Goal: Task Accomplishment & Management: Complete application form

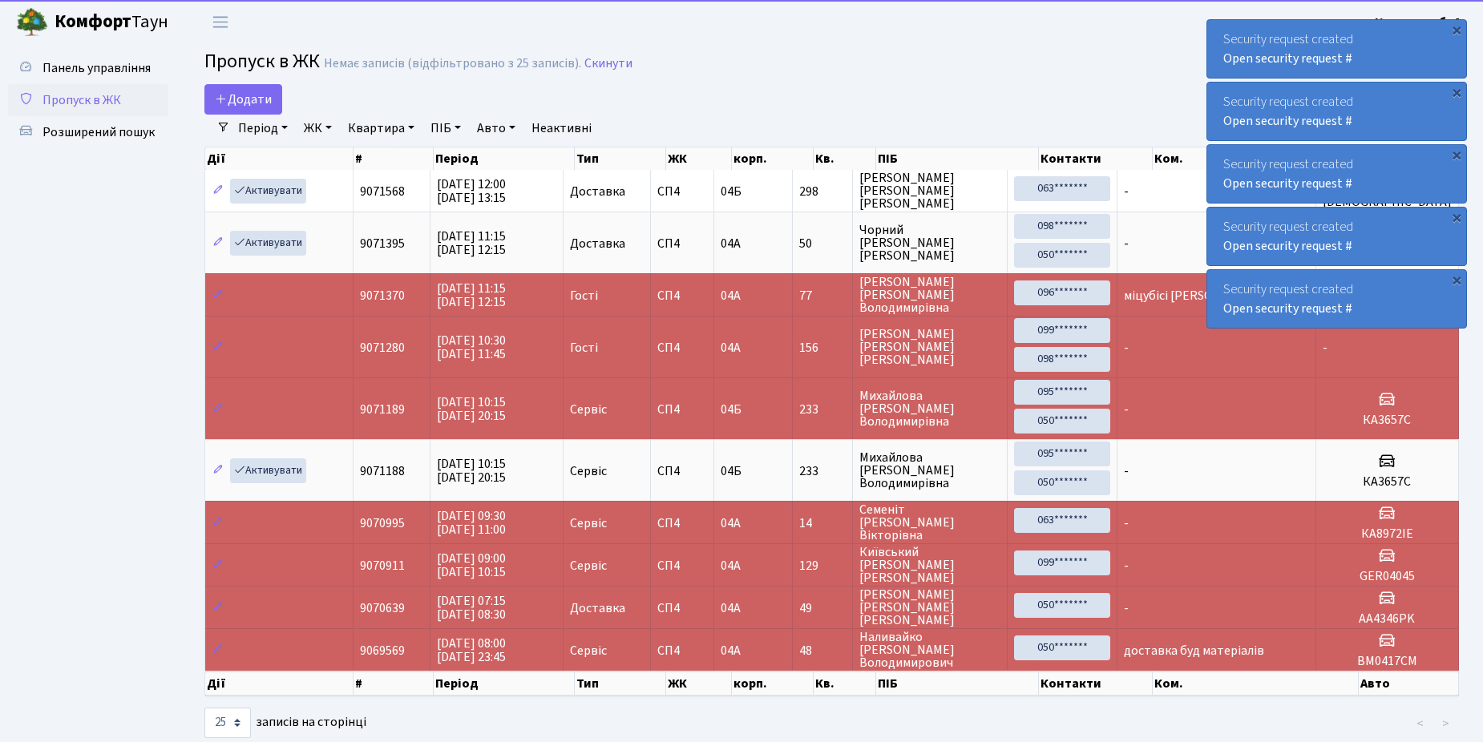
select select "25"
click at [253, 89] on link "Додати" at bounding box center [243, 99] width 78 height 30
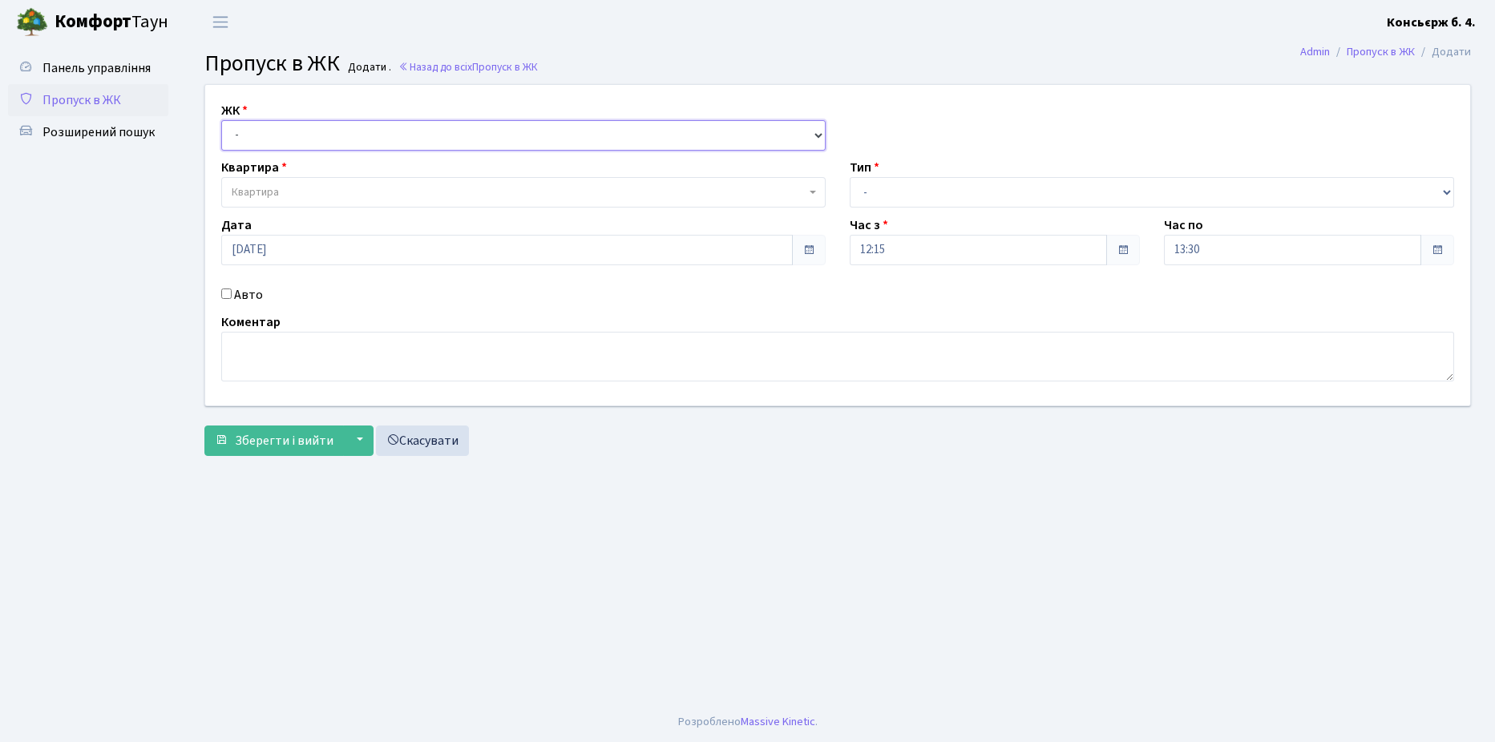
click at [265, 143] on select "- [STREET_ADDRESS]" at bounding box center [523, 135] width 605 height 30
select select "325"
click at [221, 120] on select "- [STREET_ADDRESS]" at bounding box center [523, 135] width 605 height 30
select select
click at [285, 184] on span "Квартира" at bounding box center [519, 192] width 574 height 16
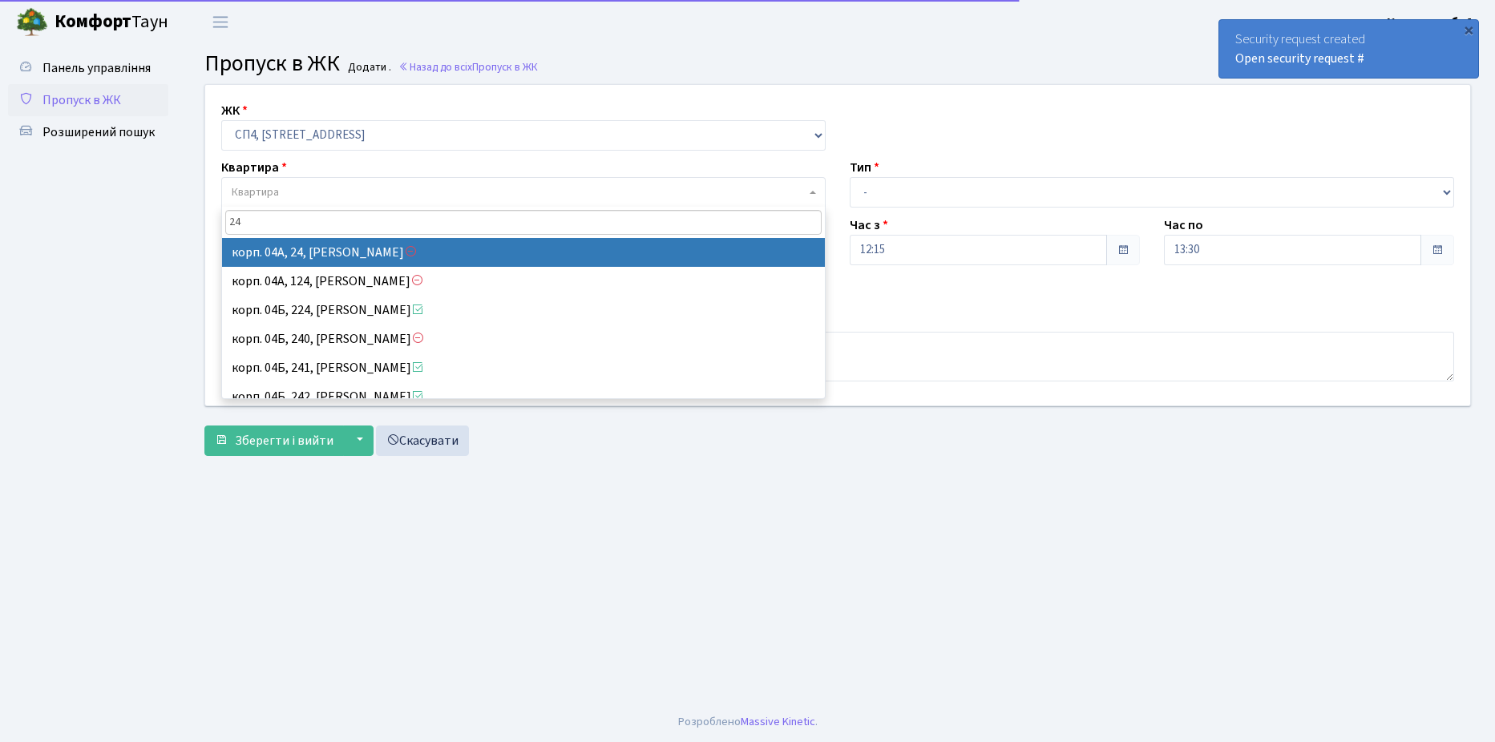
type input "24"
select select "21052"
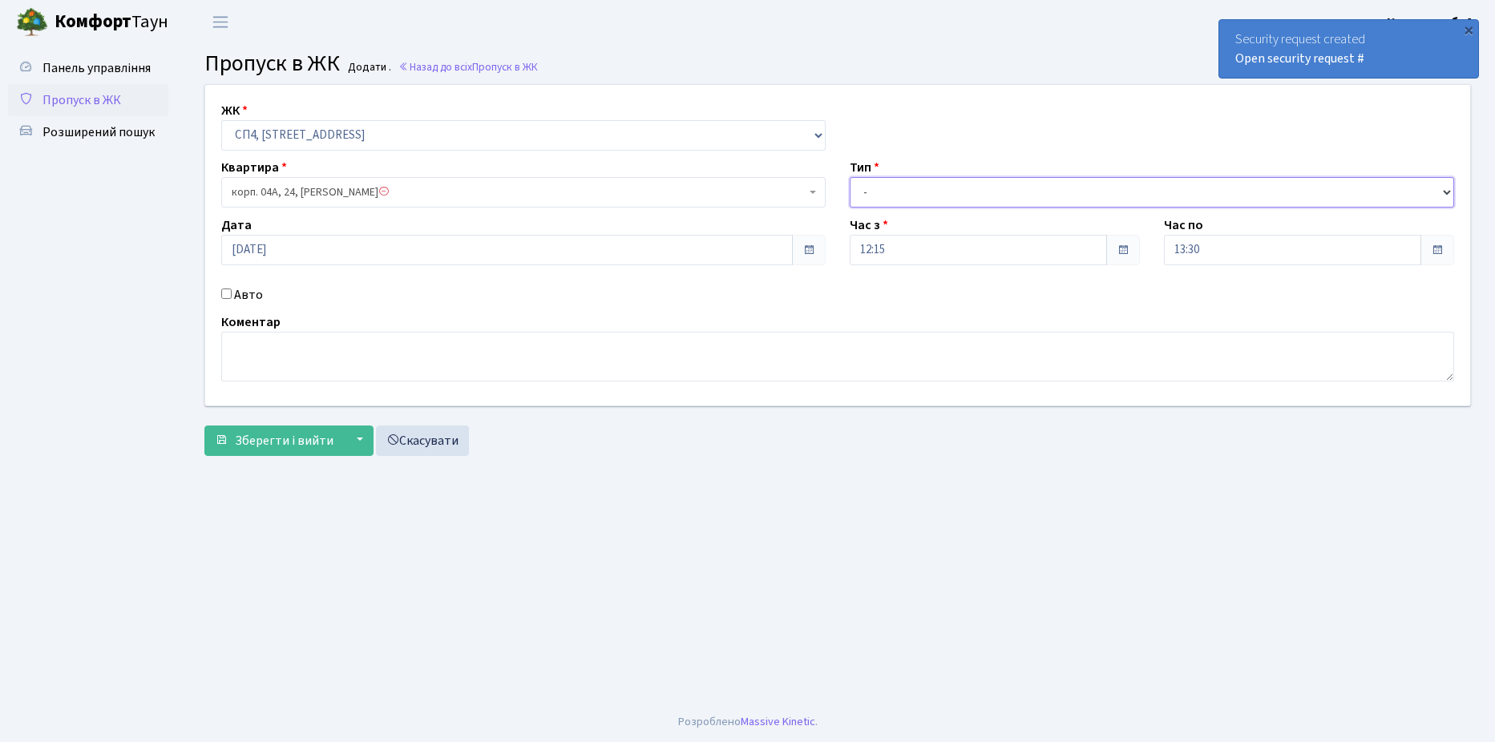
click at [923, 198] on select "- Доставка Таксі Гості Сервіс" at bounding box center [1152, 192] width 605 height 30
select select "1"
click at [850, 177] on select "- Доставка Таксі Гості Сервіс" at bounding box center [1152, 192] width 605 height 30
click at [230, 291] on input "Авто" at bounding box center [226, 294] width 10 height 10
checkbox input "true"
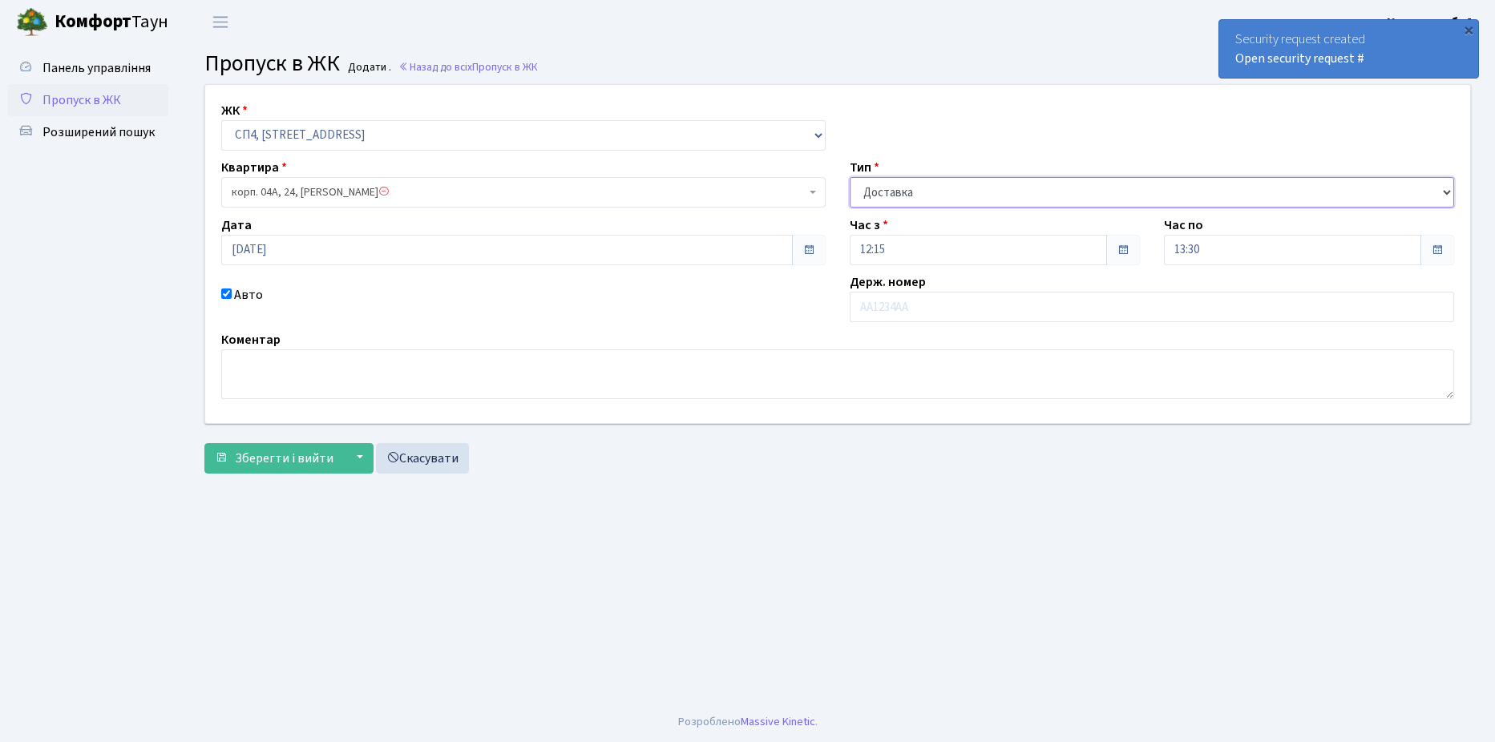
click at [915, 200] on select "- Доставка Таксі Гості Сервіс" at bounding box center [1152, 192] width 605 height 30
select select "18"
click at [850, 177] on select "- Доставка Таксі Гості Сервіс" at bounding box center [1152, 192] width 605 height 30
click at [895, 305] on input "text" at bounding box center [1152, 307] width 605 height 30
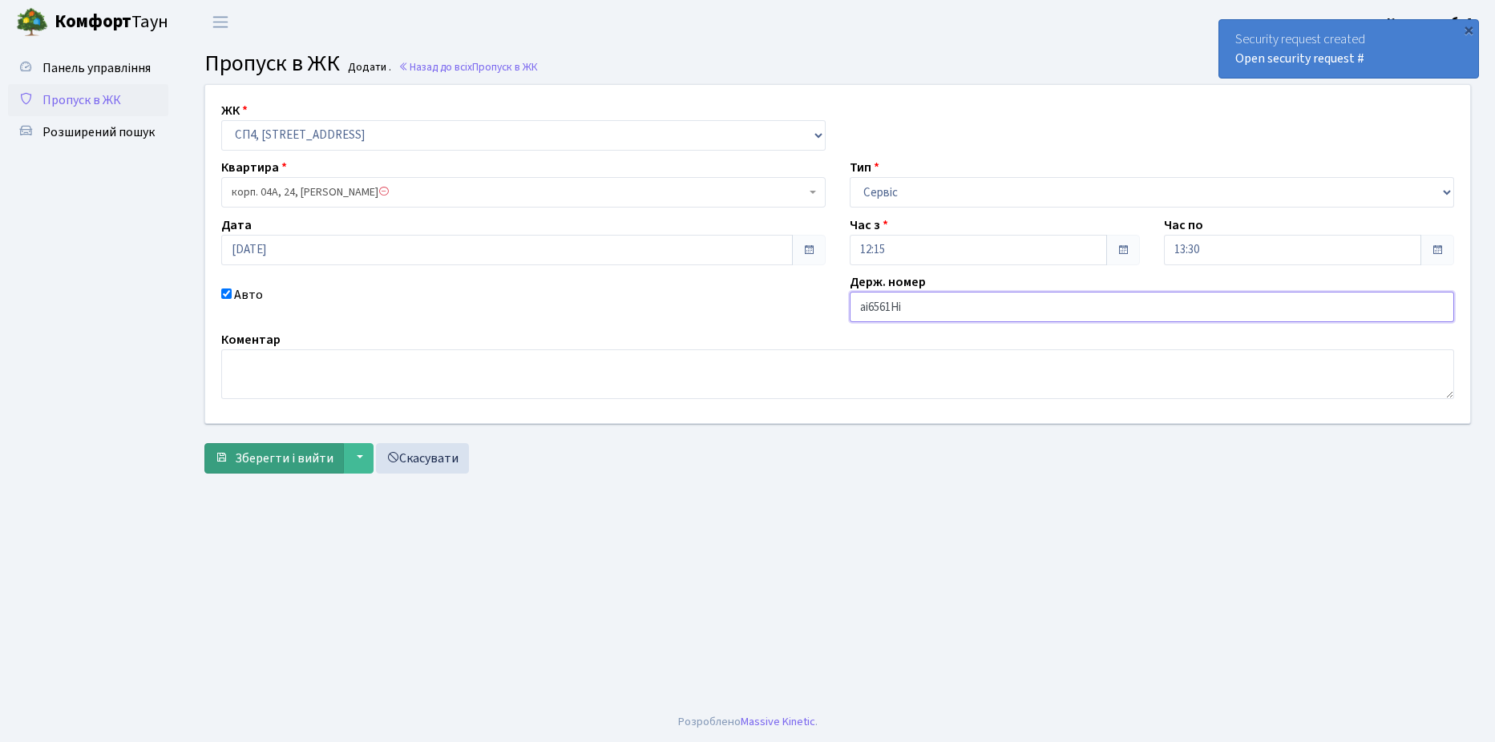
type input "ai6561Hi"
click at [261, 460] on span "Зберегти і вийти" at bounding box center [284, 459] width 99 height 18
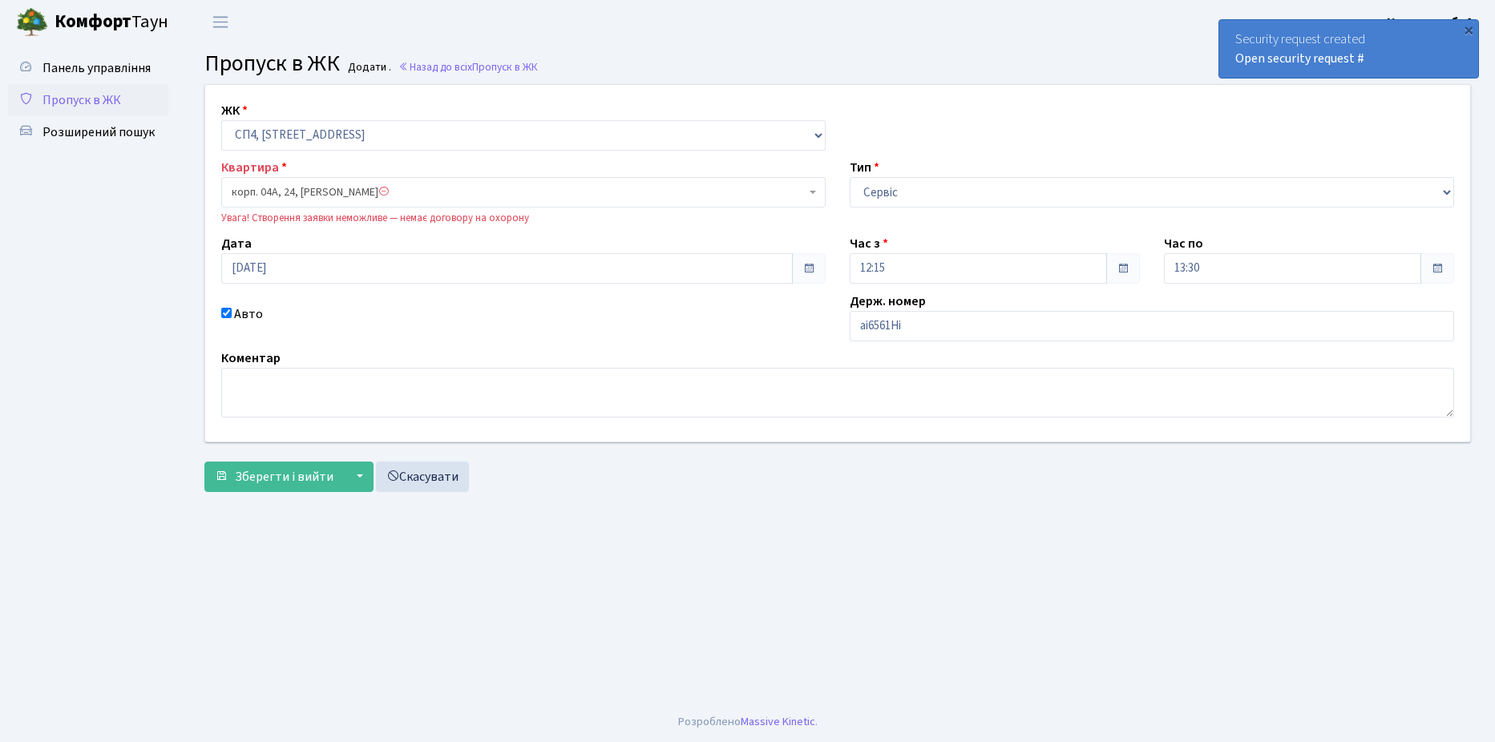
click at [522, 199] on span "корп. 04А, 24, Крижанівська Вікторія Анатоліївна" at bounding box center [519, 192] width 574 height 16
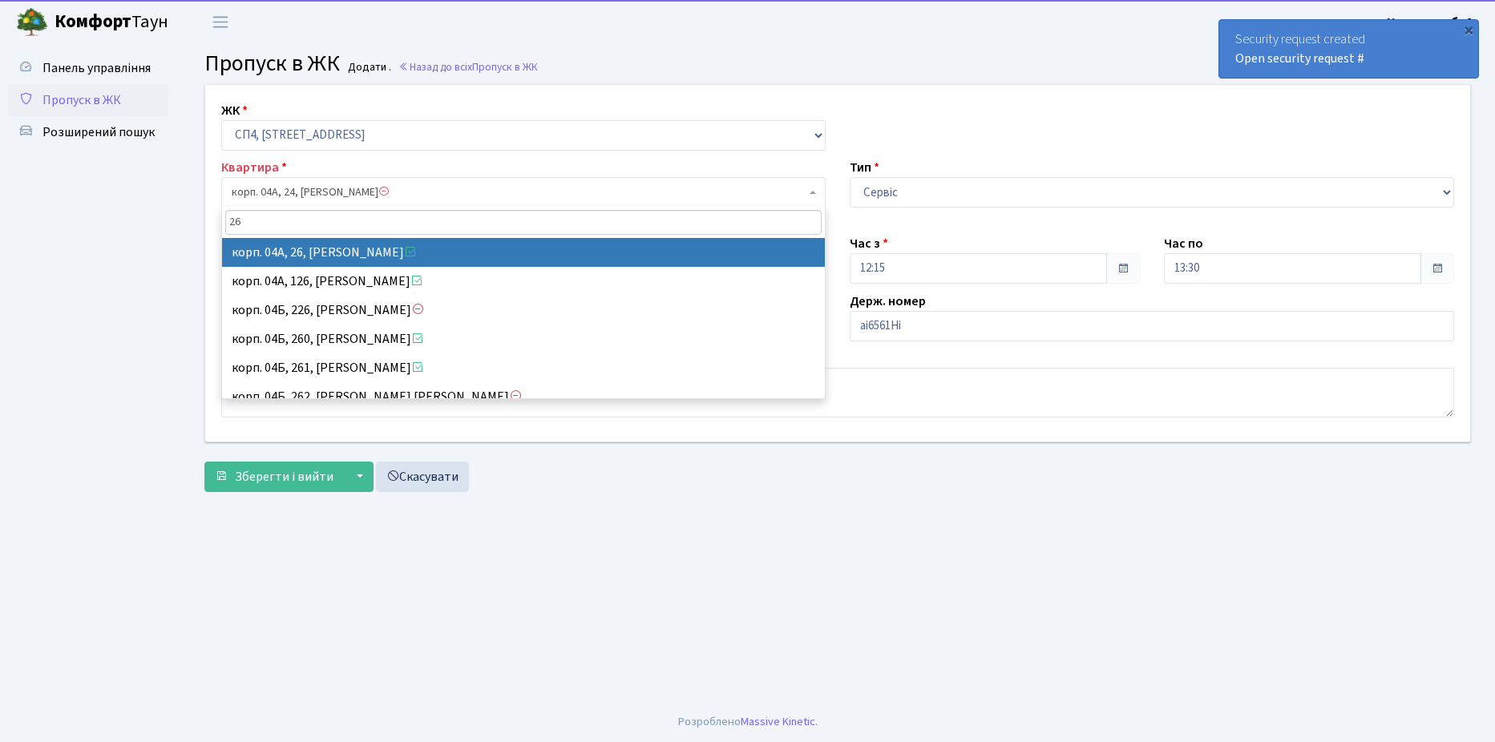
type input "26"
select select "21054"
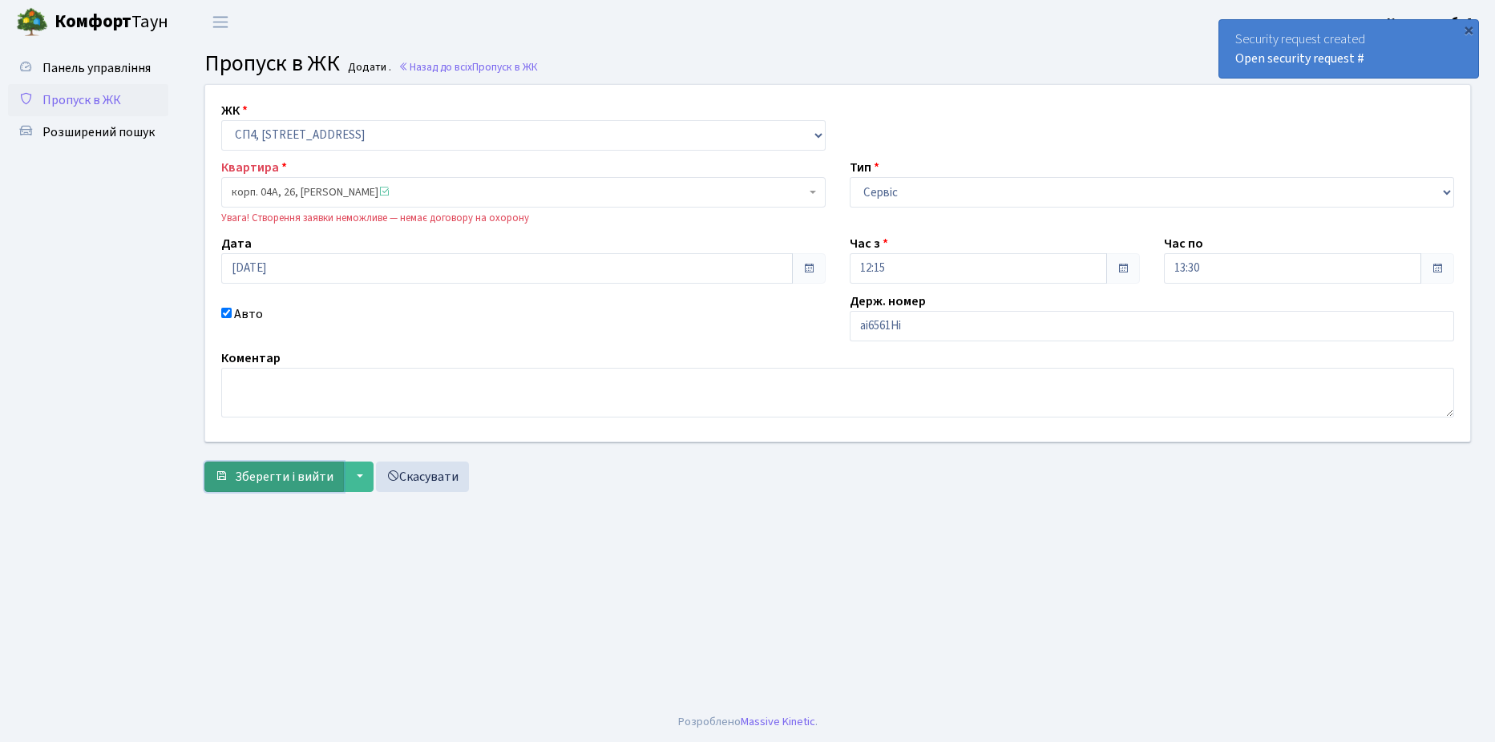
click at [285, 477] on span "Зберегти і вийти" at bounding box center [284, 477] width 99 height 18
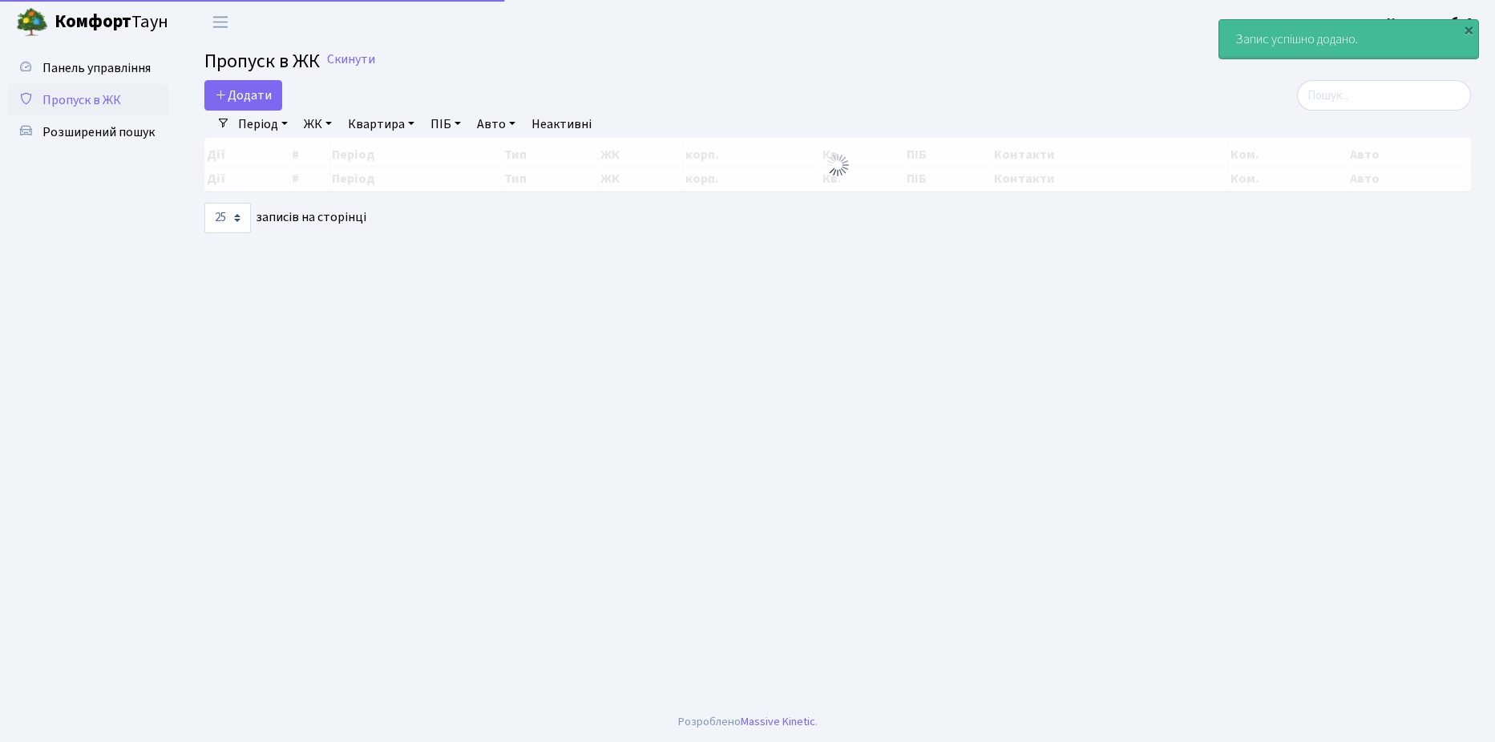
select select "25"
